Goal: Transaction & Acquisition: Subscribe to service/newsletter

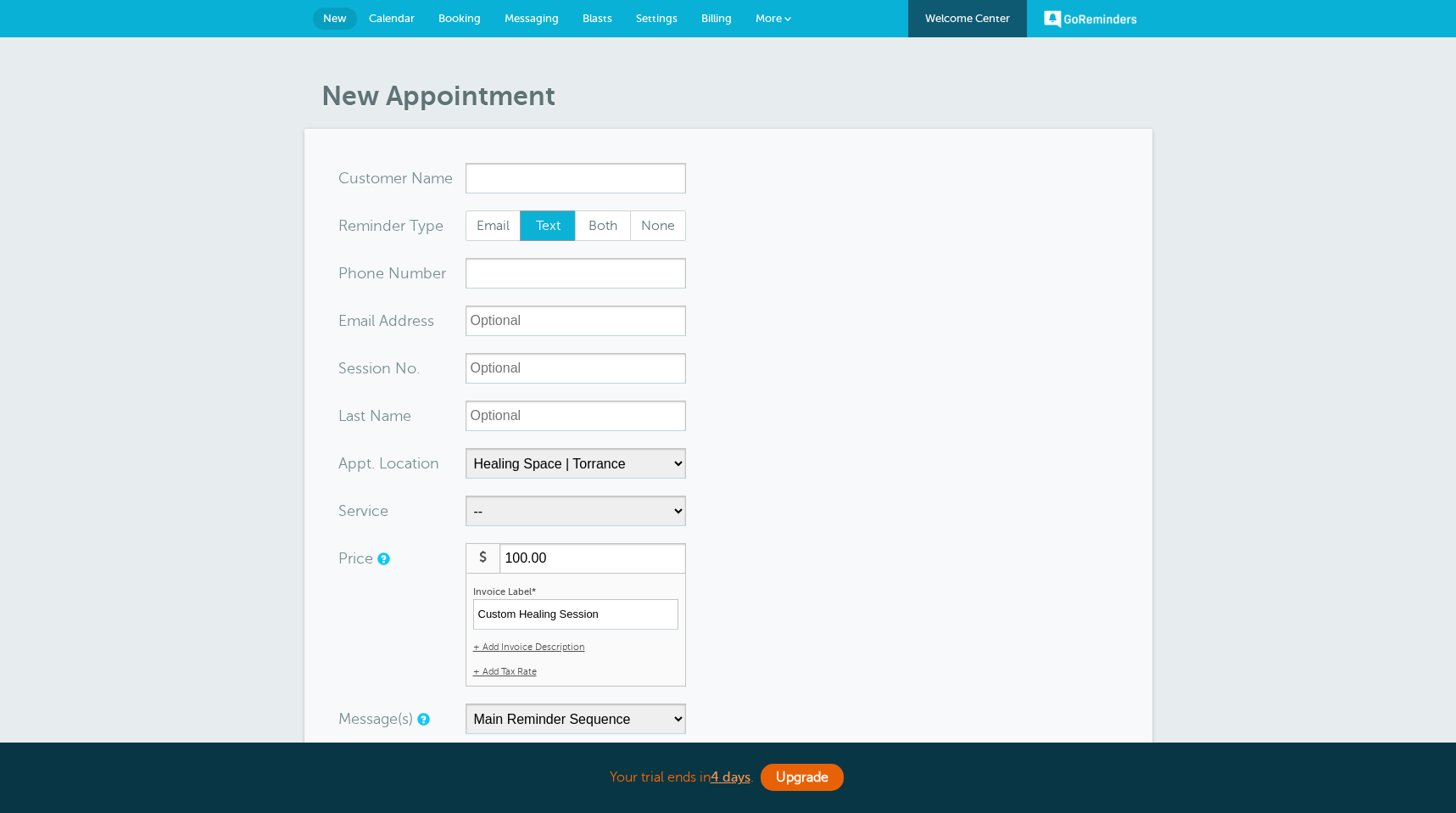
select select "24823"
click at [1068, 21] on link "GoReminders" at bounding box center [1091, 19] width 93 height 37
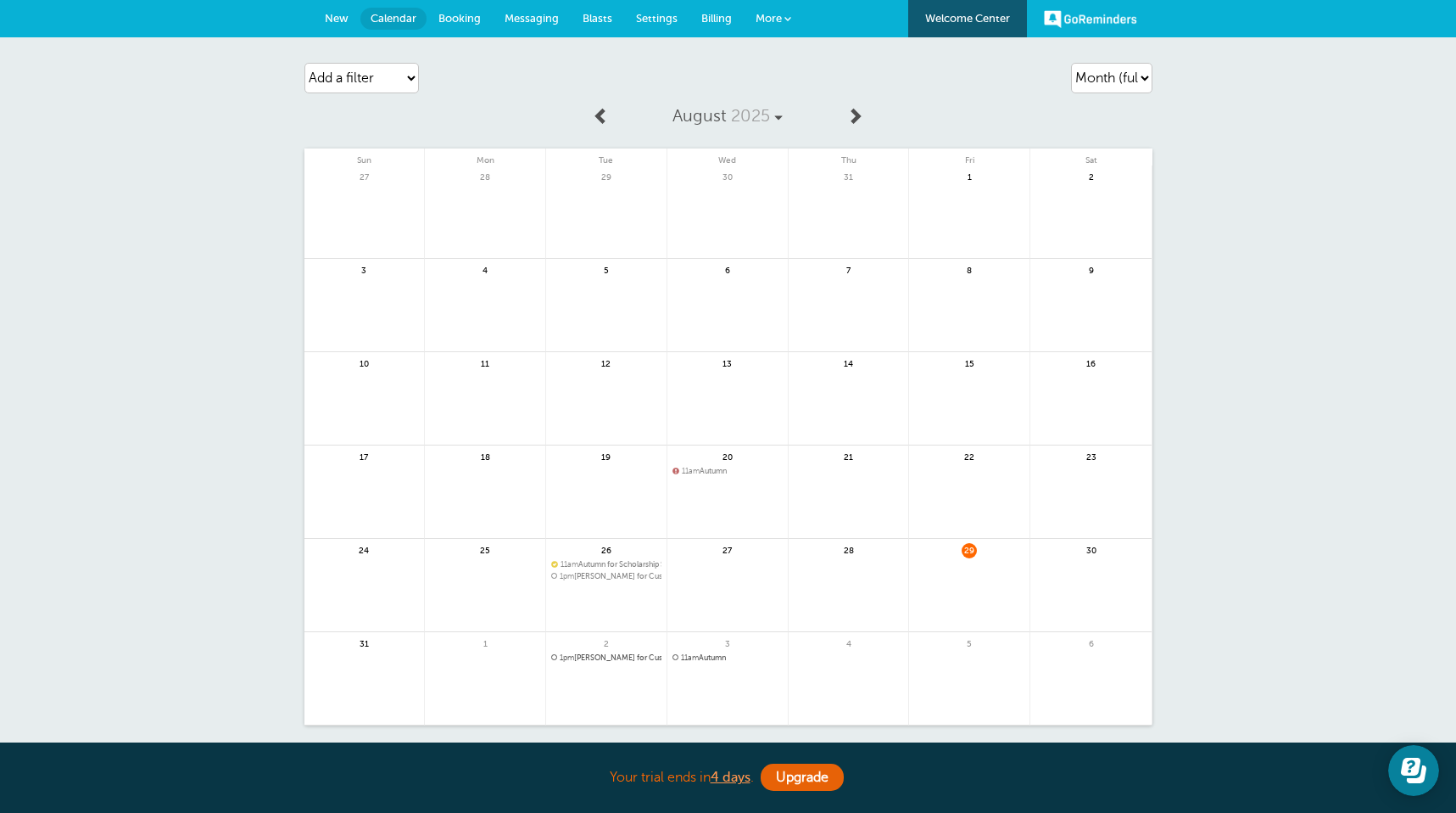
click at [777, 16] on span "More" at bounding box center [769, 19] width 26 height 13
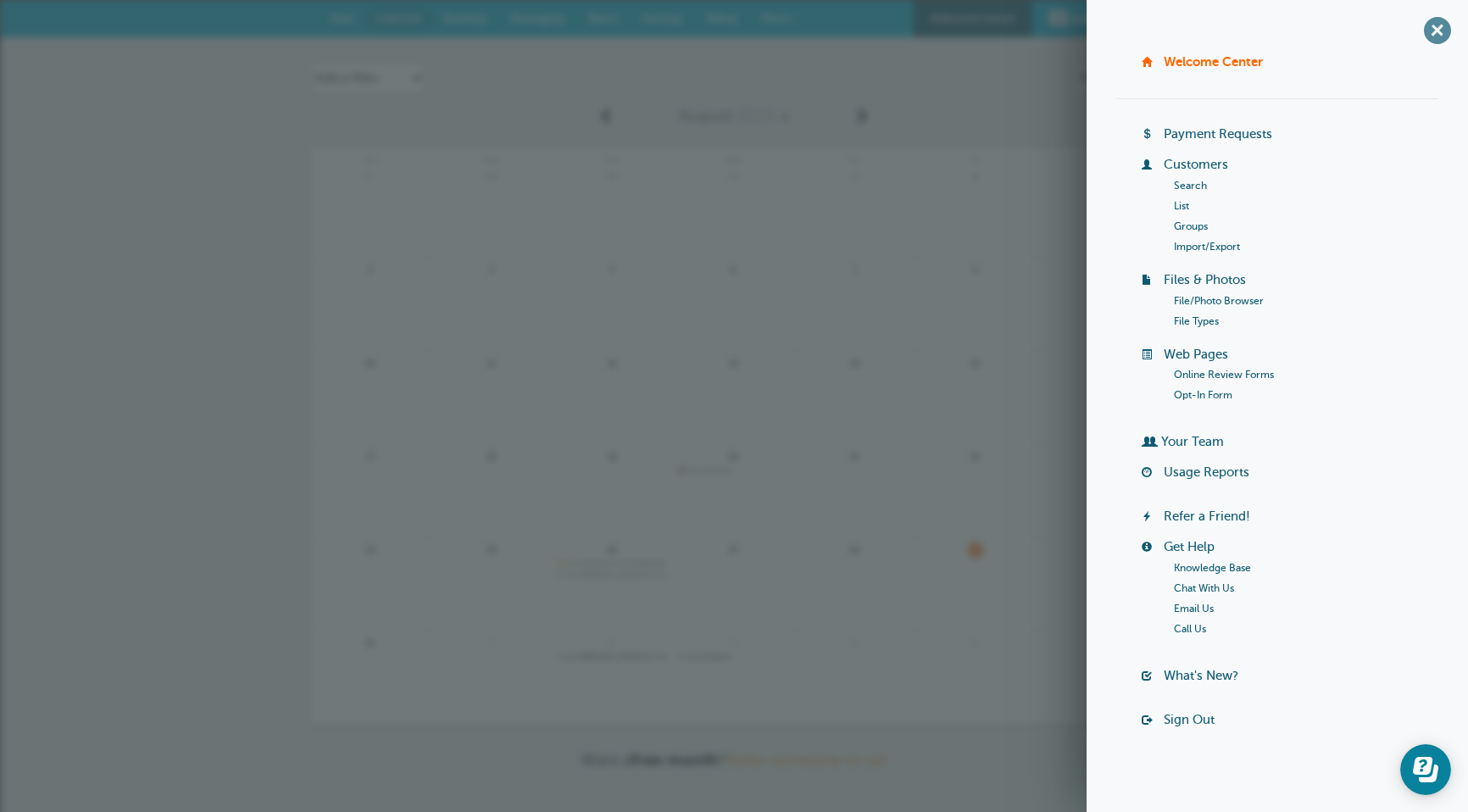
click at [1420, 23] on span "+" at bounding box center [1436, 30] width 38 height 38
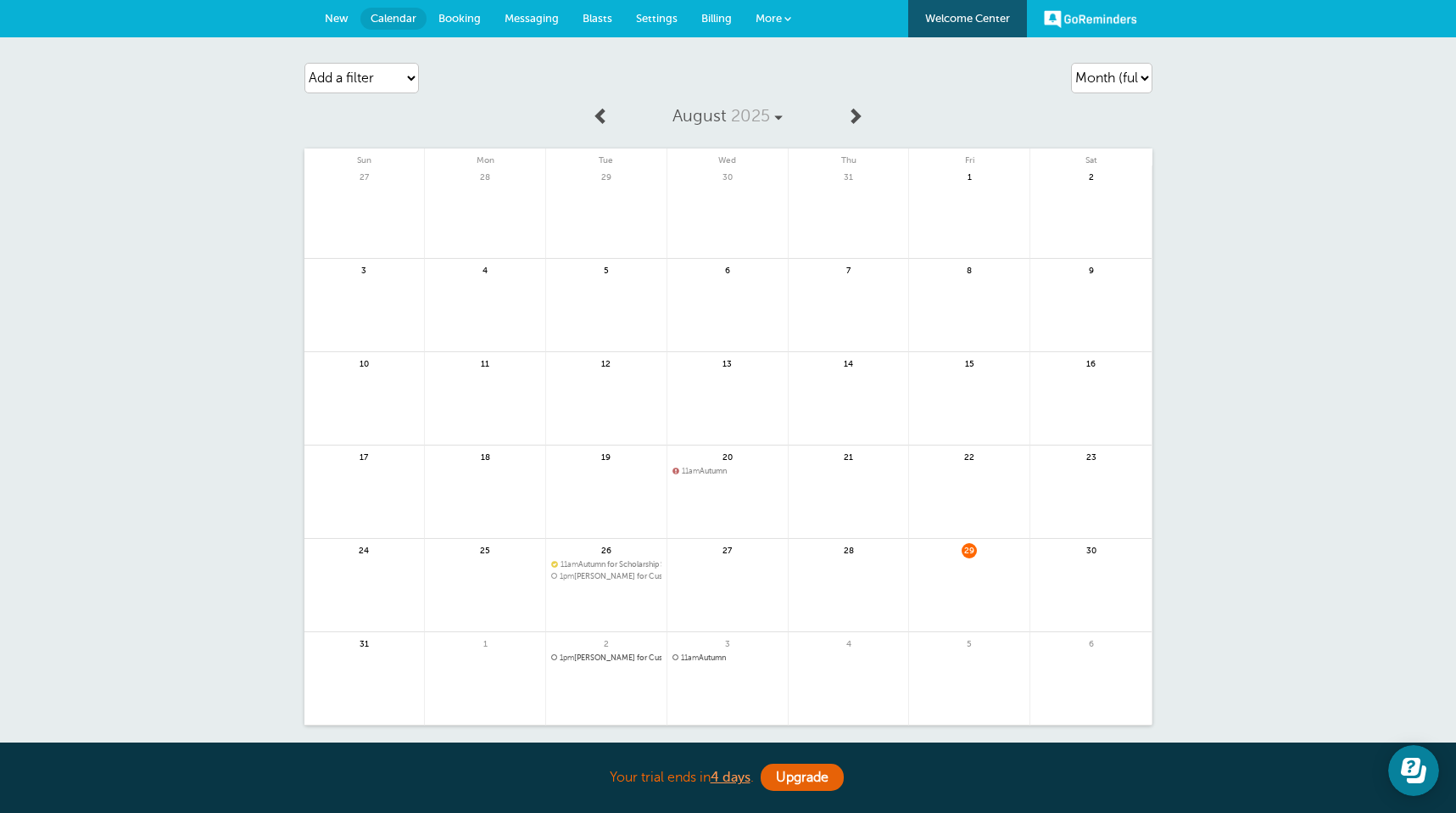
click at [707, 25] on link "Billing" at bounding box center [717, 19] width 54 height 37
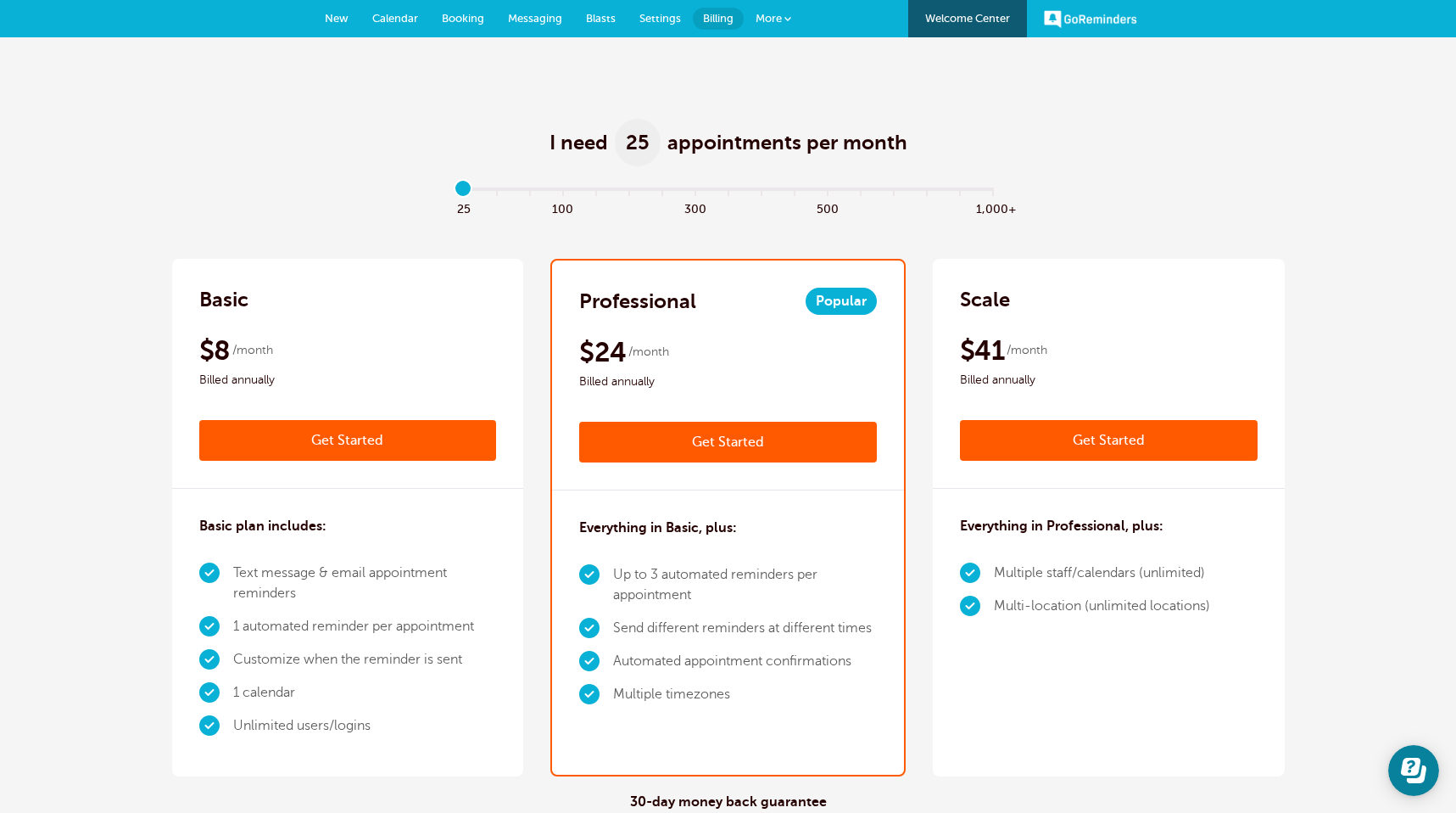
click at [301, 317] on div "Basic $9 /month Get Started $8 /month Billed annually Get Started" at bounding box center [347, 373] width 352 height 230
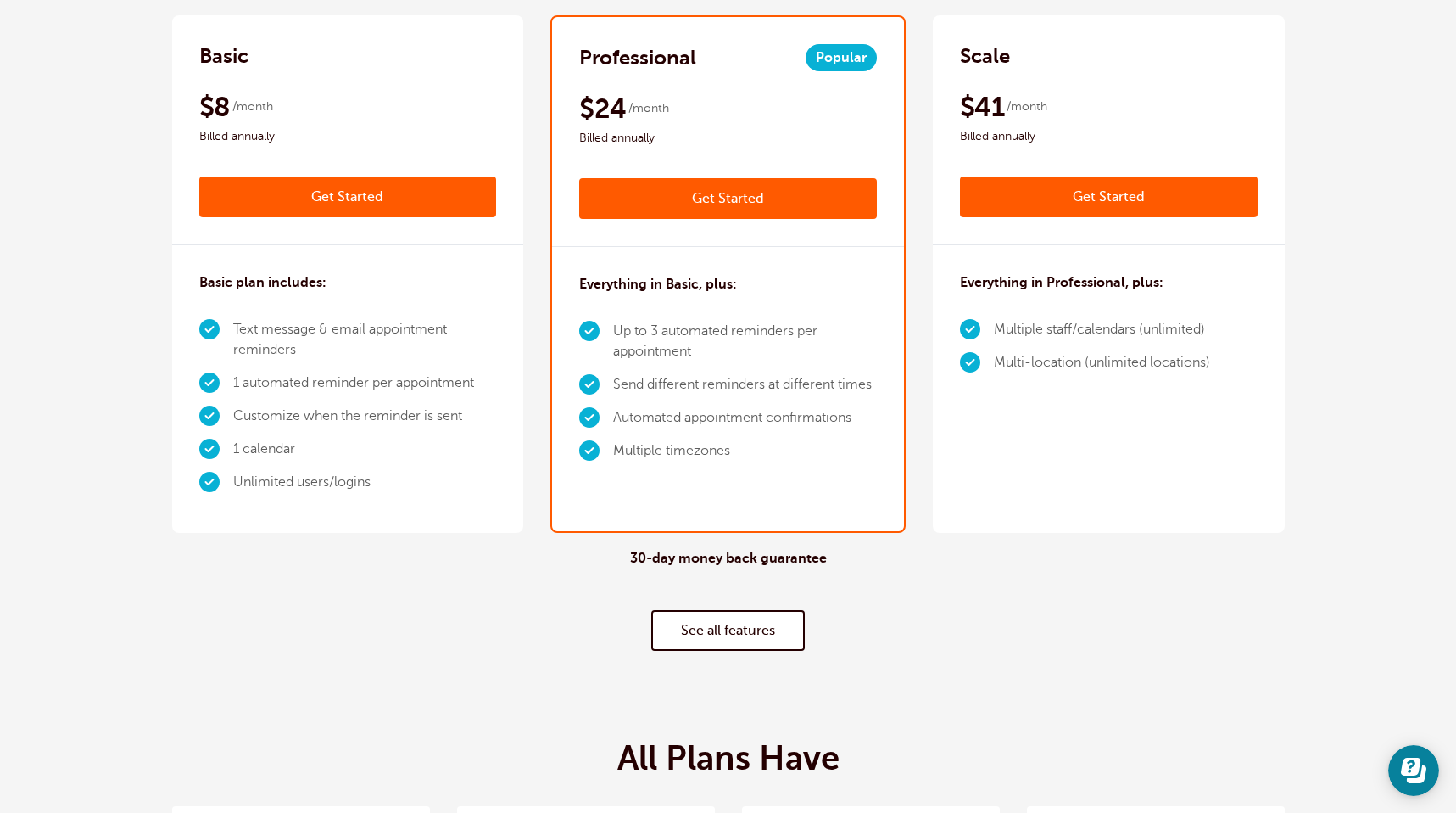
scroll to position [241, 0]
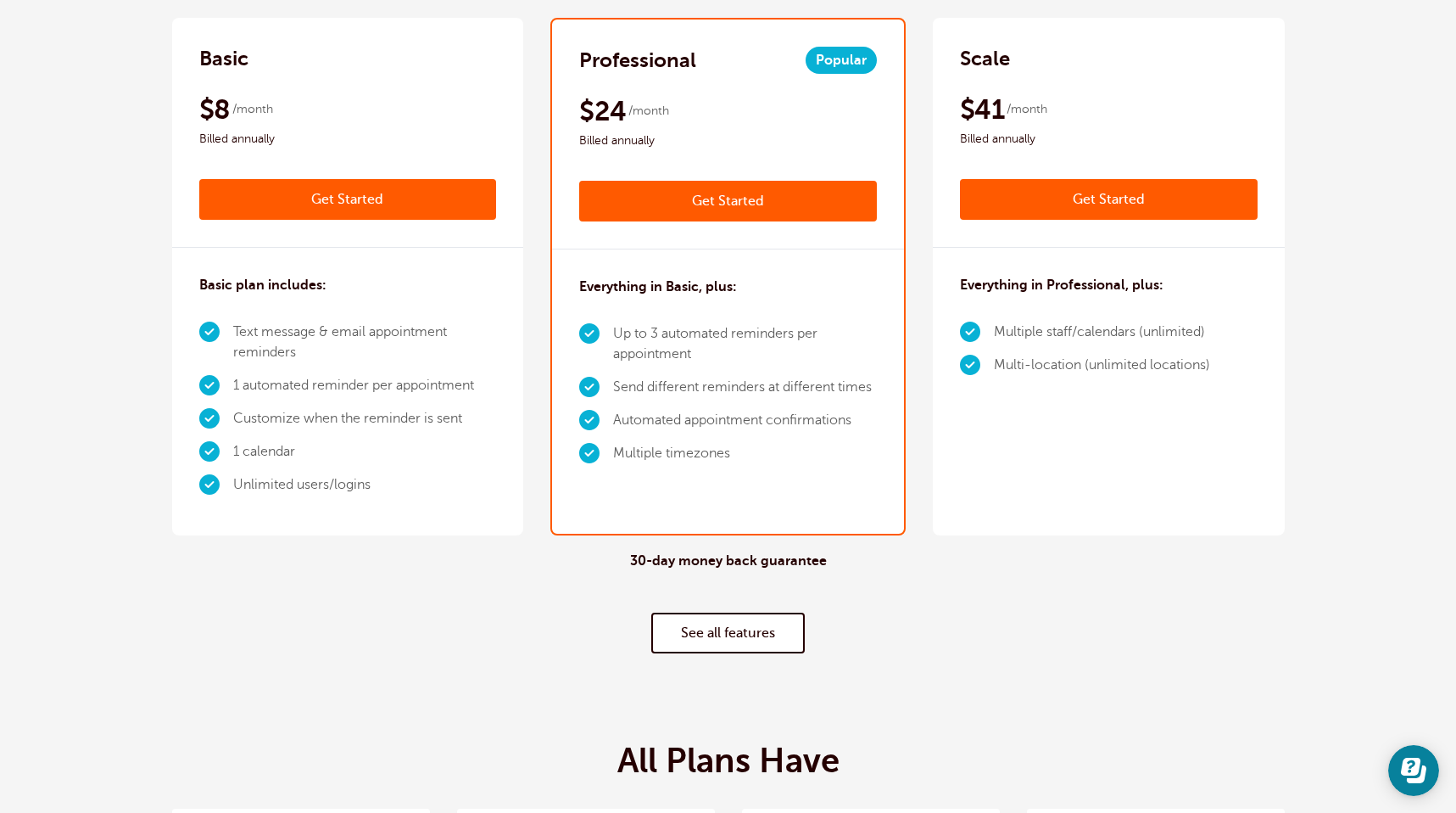
click at [783, 636] on link "See all features" at bounding box center [728, 633] width 153 height 41
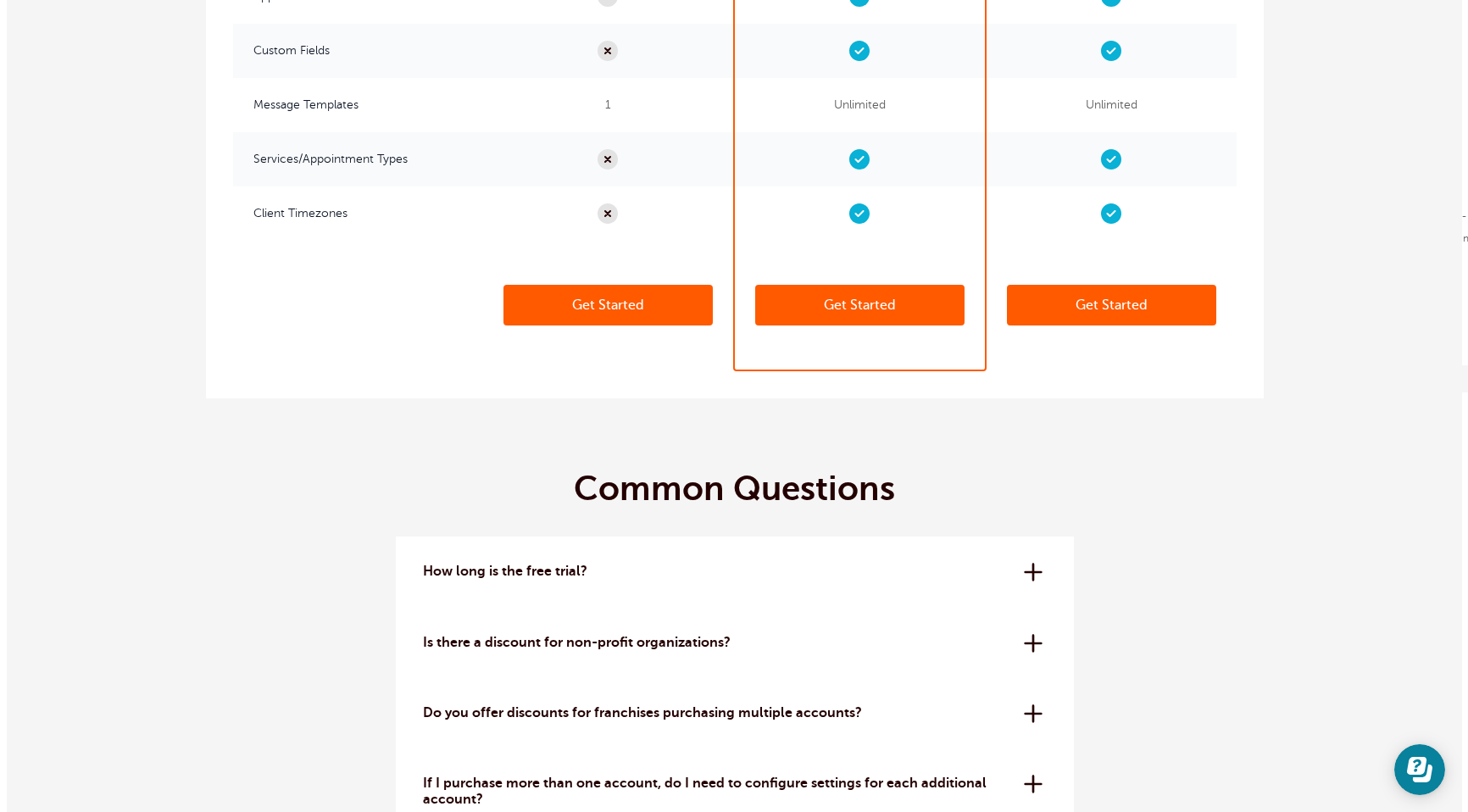
scroll to position [4382, 0]
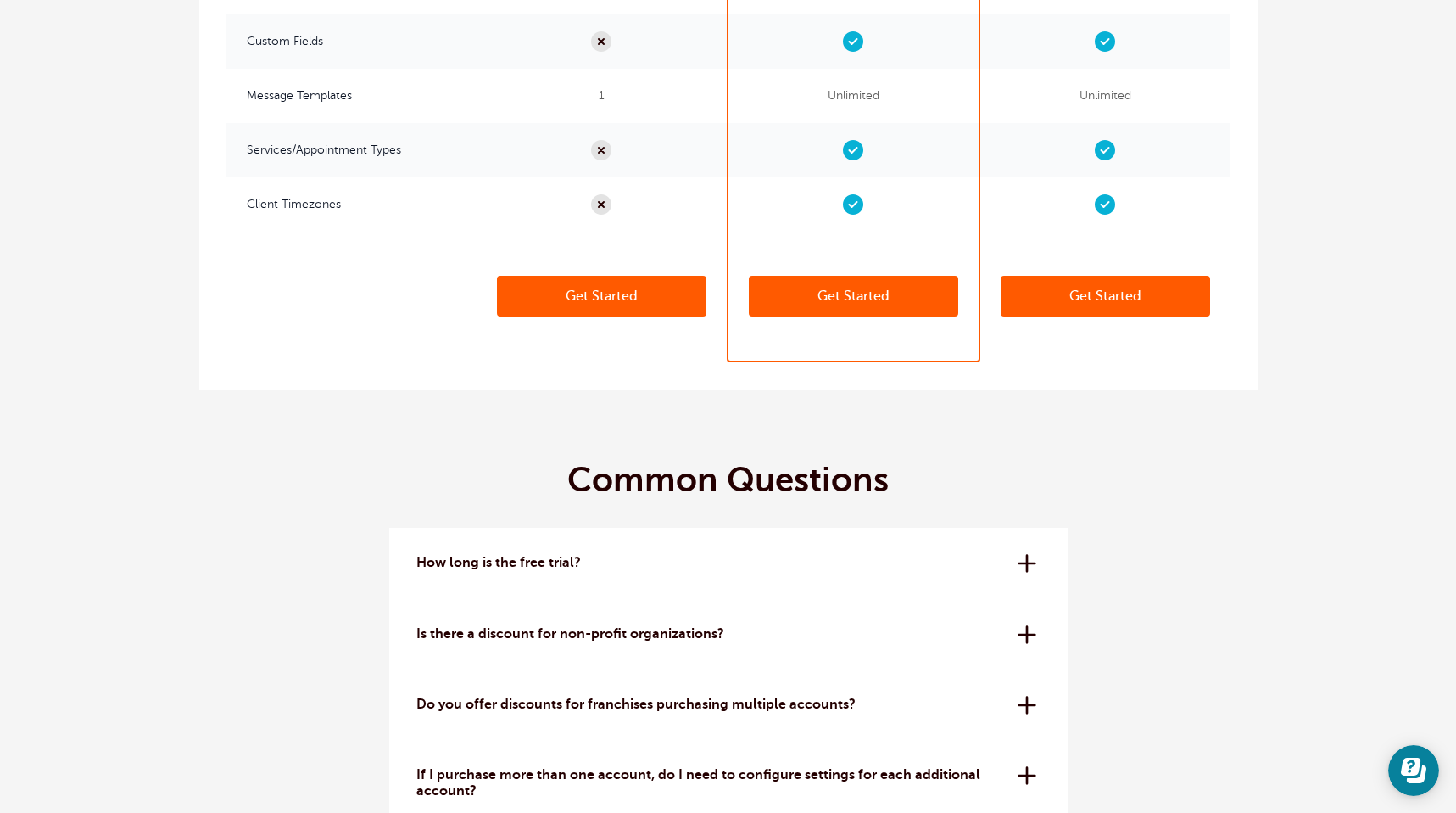
click at [638, 293] on link "Get Started" at bounding box center [602, 296] width 209 height 41
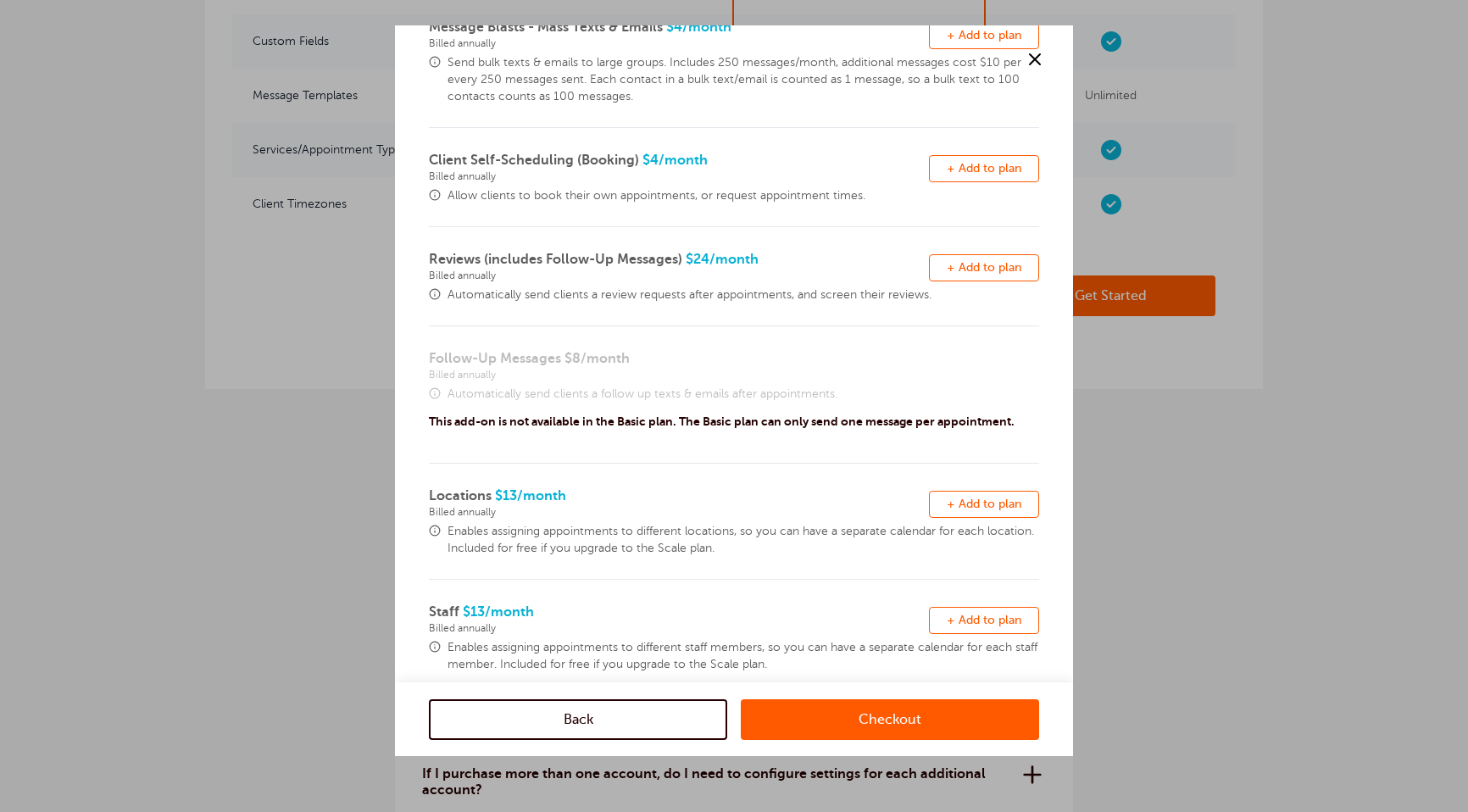
scroll to position [334, 0]
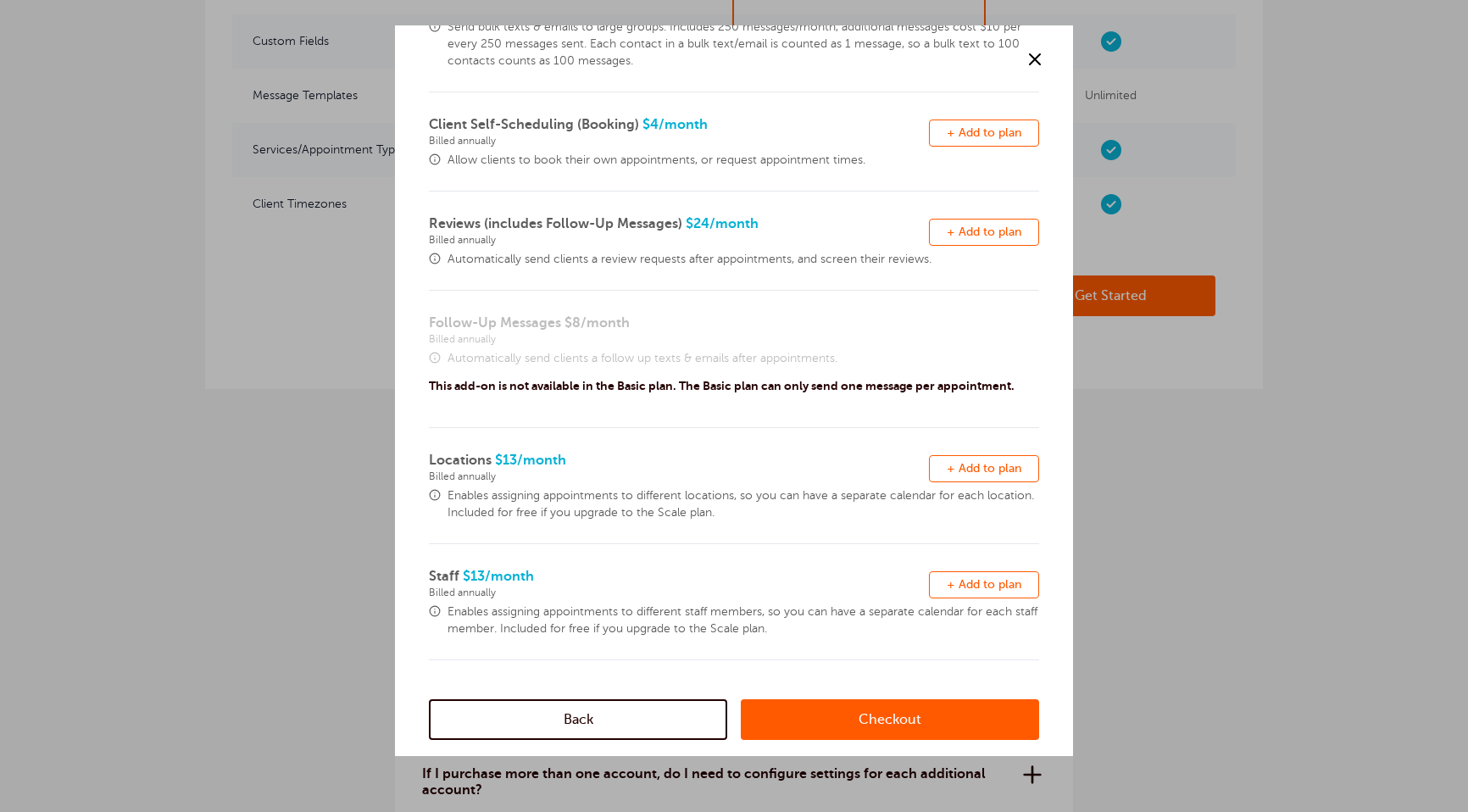
click at [876, 712] on link "Checkout" at bounding box center [890, 719] width 298 height 41
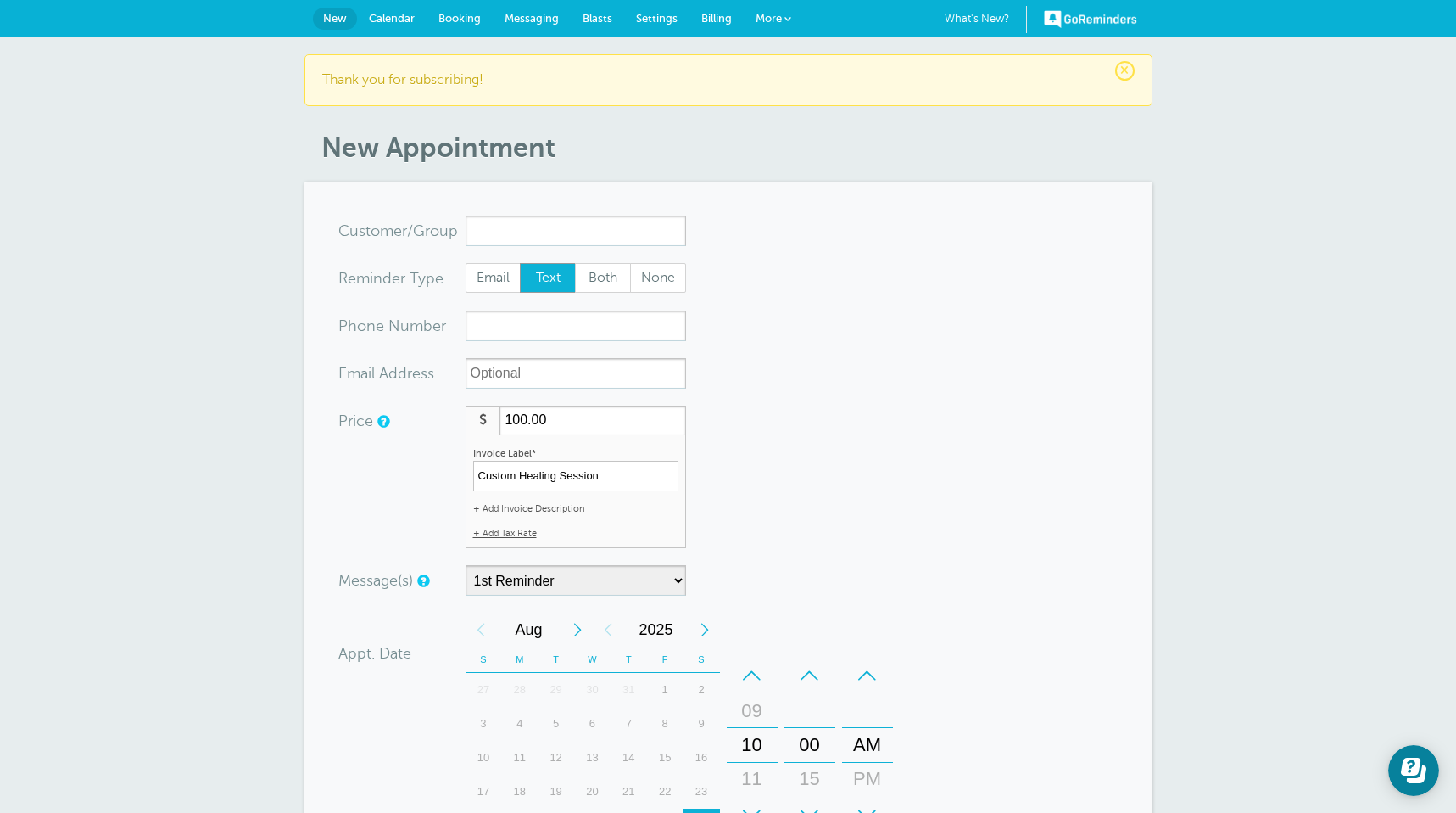
click at [559, 240] on input "x-no-autofill" at bounding box center [576, 231] width 220 height 31
click at [570, 225] on input "x-no-autofill" at bounding box center [576, 231] width 220 height 31
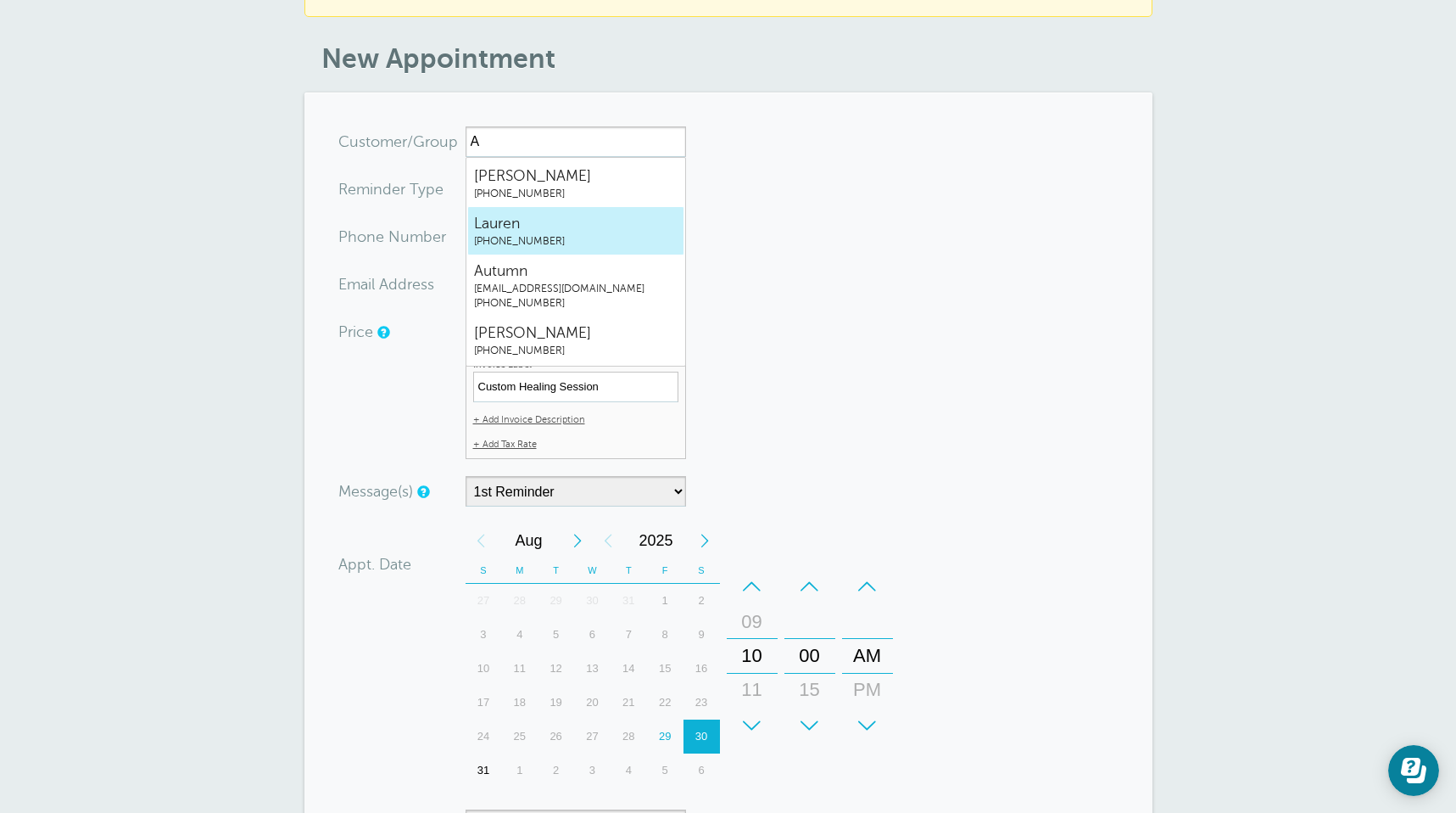
scroll to position [63, 0]
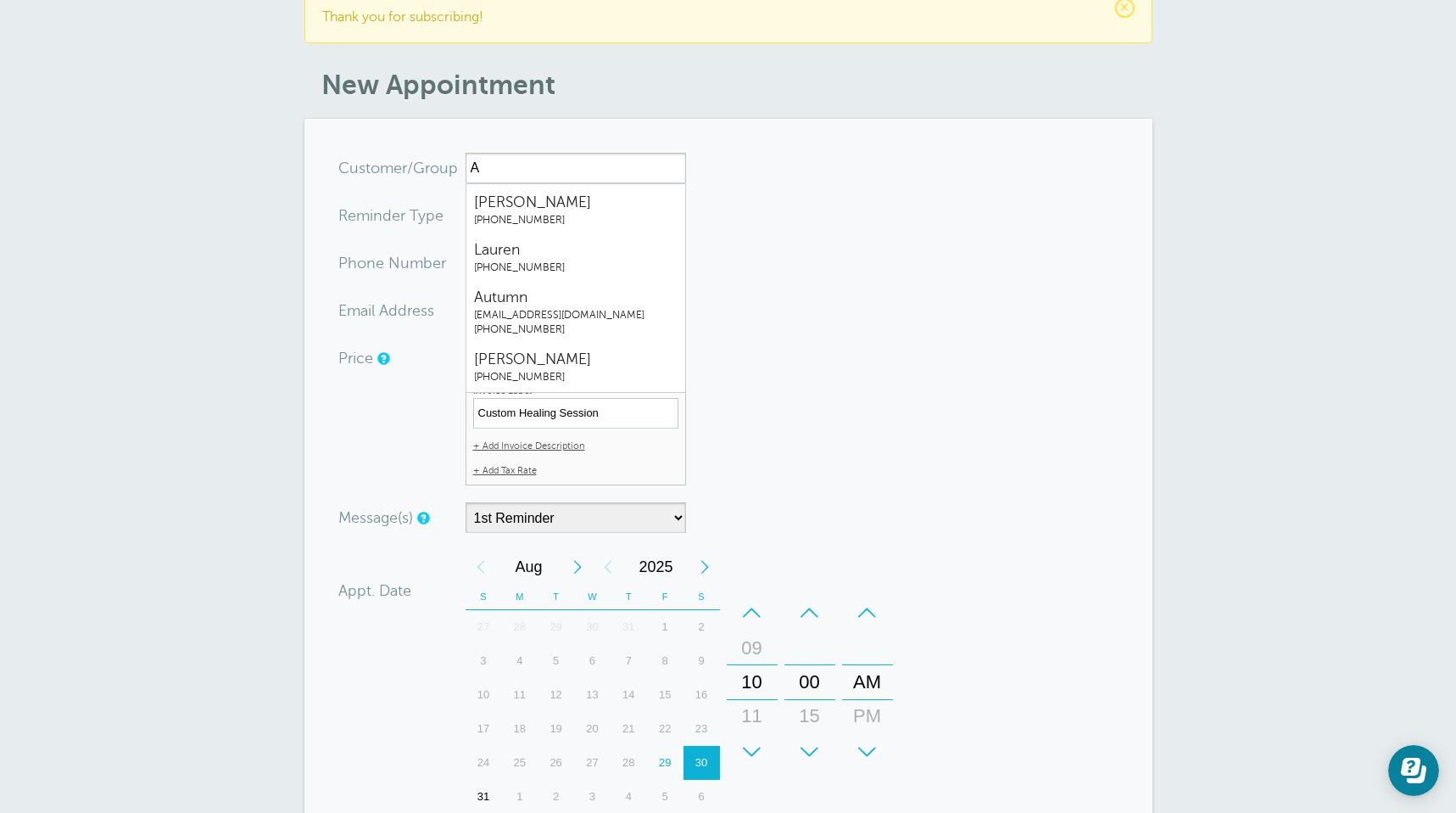
click at [790, 233] on form "You are creating a new customer. To use an existing customer select one from th…" at bounding box center [729, 597] width 780 height 889
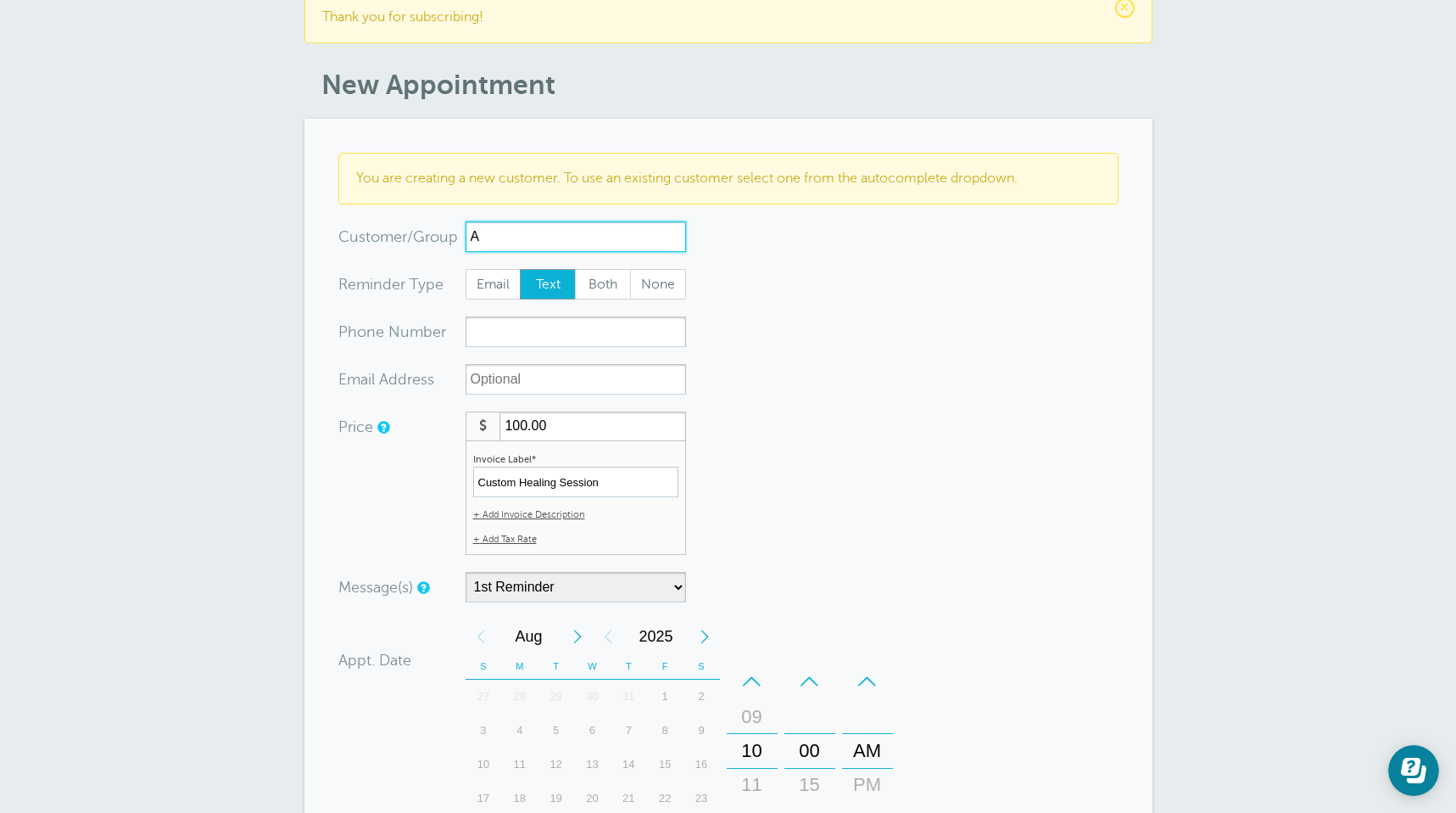
click at [520, 247] on input "A" at bounding box center [576, 236] width 220 height 31
type input "Ain"
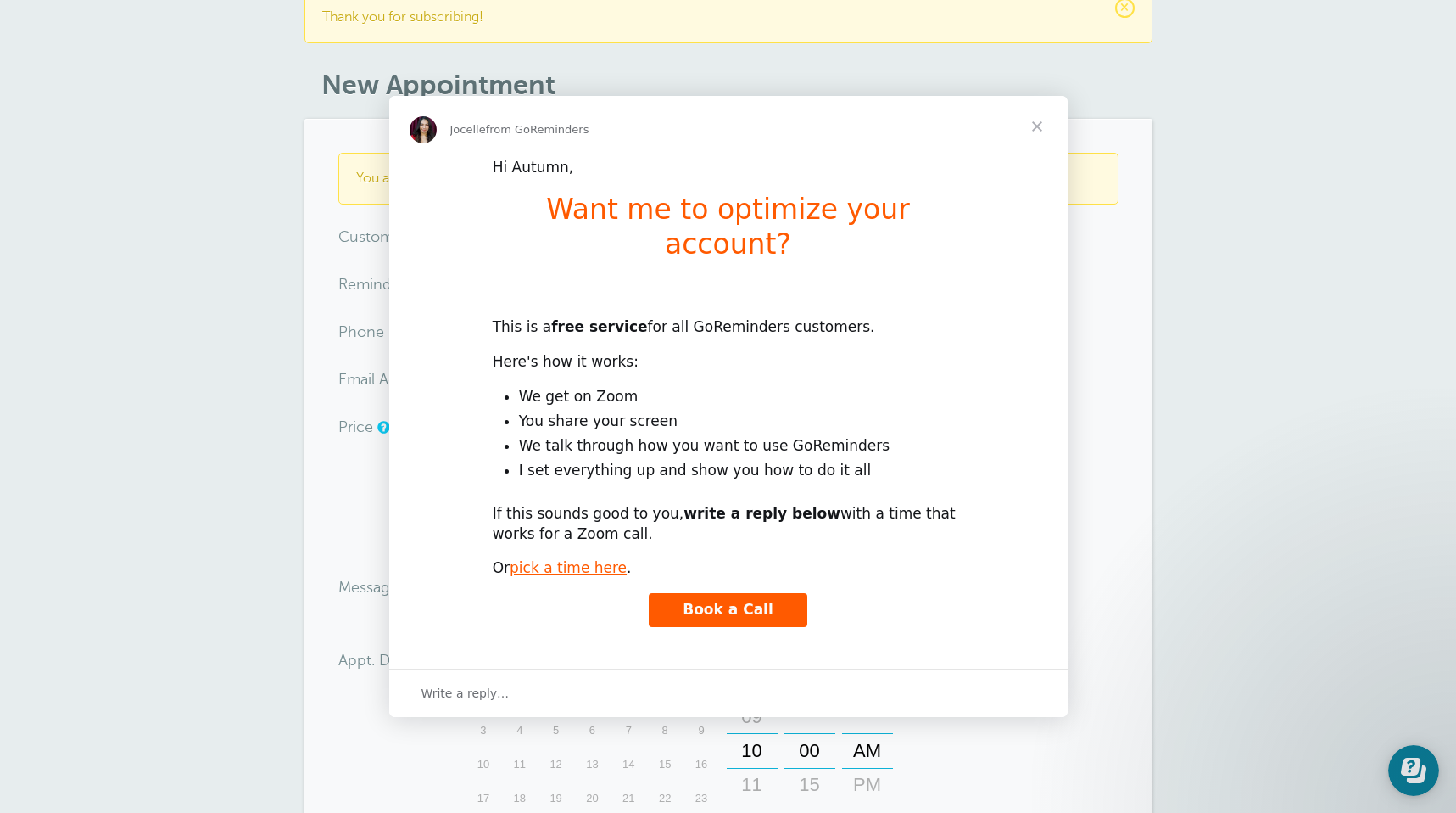
scroll to position [0, 0]
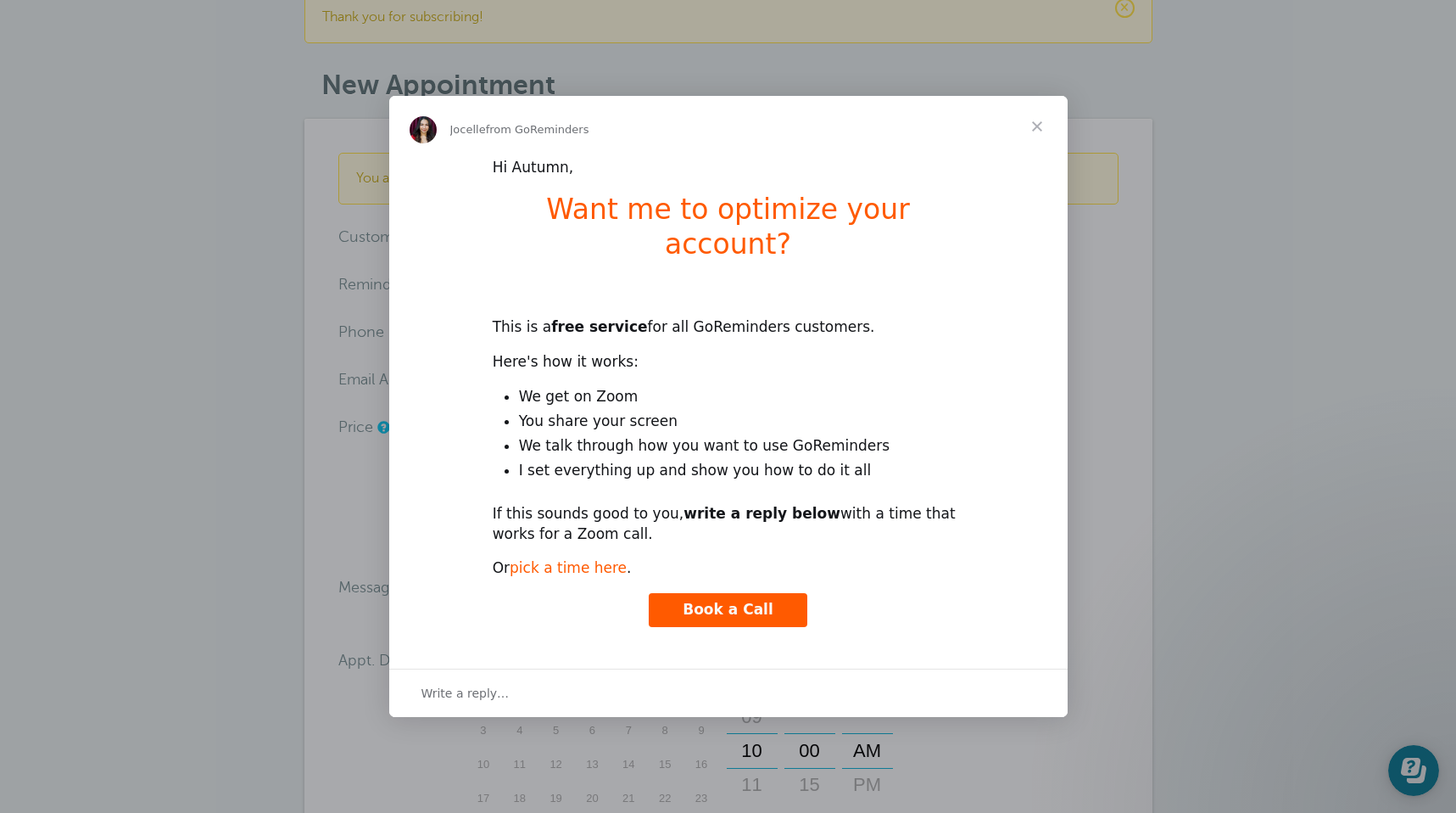
click at [563, 559] on link "pick a time here" at bounding box center [567, 568] width 117 height 17
